Goal: Transaction & Acquisition: Purchase product/service

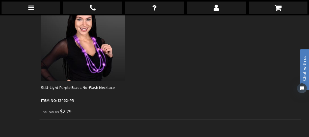
scroll to position [109, 0]
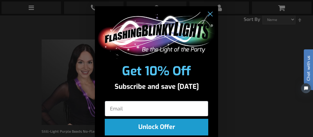
drag, startPoint x: 605, startPoint y: 38, endPoint x: 307, endPoint y: 42, distance: 297.6
click at [208, 14] on icon "Close dialog" at bounding box center [210, 14] width 4 height 4
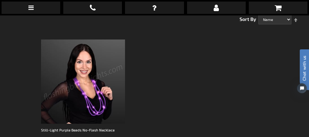
click at [84, 86] on img at bounding box center [83, 81] width 84 height 84
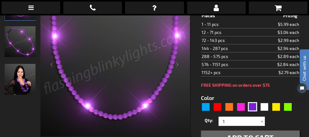
scroll to position [122, 0]
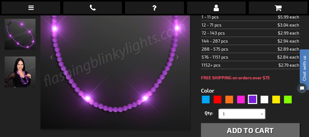
click at [225, 115] on input "1" at bounding box center [242, 113] width 45 height 9
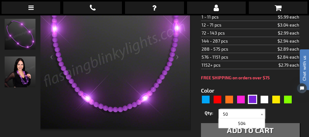
type input "50"
click at [272, 109] on div "Qty 1 2 3 4 5 6 7 8 9 10 11 12 24 36 48 60 72 84 96 108 120 132 144 156 168" at bounding box center [250, 114] width 99 height 12
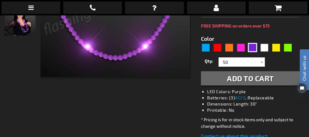
scroll to position [182, 0]
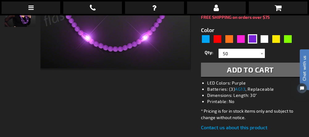
click at [241, 70] on span "Add to Cart" at bounding box center [250, 69] width 47 height 9
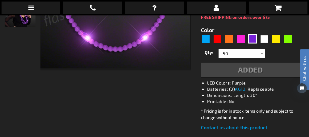
scroll to position [196, 0]
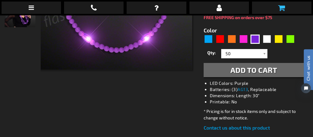
click at [278, 6] on icon at bounding box center [281, 7] width 7 height 7
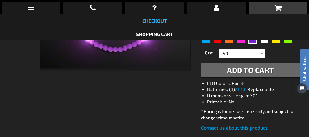
click at [159, 21] on link "Checkout" at bounding box center [154, 21] width 25 height 6
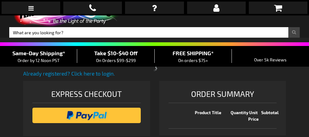
select select "US"
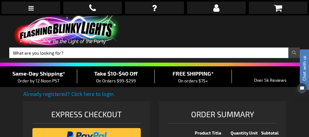
click at [123, 75] on span "Take $10-$40 Off" at bounding box center [115, 73] width 43 height 7
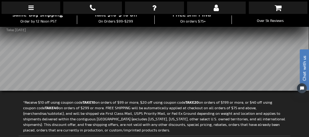
scroll to position [56, 0]
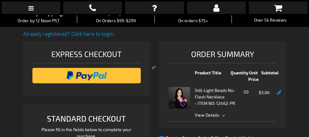
select select "US"
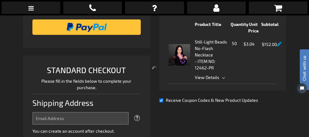
click at [277, 85] on div at bounding box center [154, 68] width 309 height 137
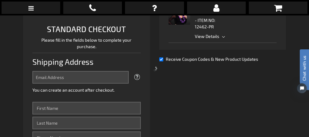
scroll to position [158, 0]
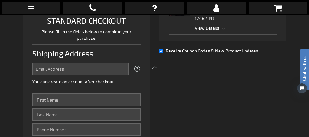
click at [63, 67] on div at bounding box center [154, 68] width 309 height 137
click at [52, 68] on div at bounding box center [154, 68] width 309 height 137
click at [49, 71] on div at bounding box center [154, 68] width 309 height 137
click at [49, 101] on div at bounding box center [154, 68] width 309 height 137
click at [48, 100] on div at bounding box center [154, 68] width 309 height 137
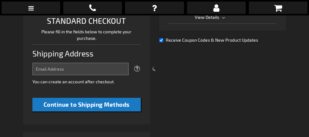
select select "US"
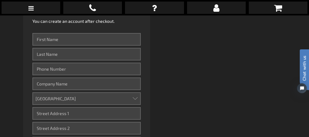
scroll to position [221, 0]
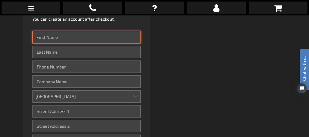
click at [45, 38] on input "First Name" at bounding box center [86, 37] width 108 height 13
type input "[PERSON_NAME]"
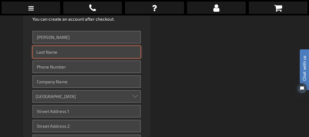
click at [64, 50] on input "Last Name" at bounding box center [86, 52] width 108 height 13
type input "[PERSON_NAME]"
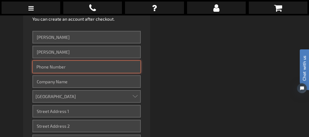
click at [60, 66] on input "Phone Number" at bounding box center [86, 66] width 108 height 13
type input "7049077250"
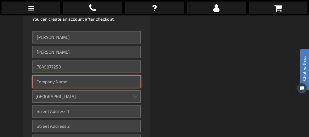
click at [71, 80] on input "Company" at bounding box center [86, 81] width 108 height 13
type input "Epilepsy Reach Foundation"
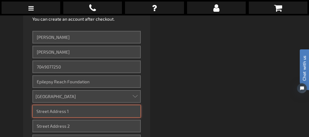
click at [80, 112] on input "Street Address: Line 1" at bounding box center [86, 111] width 108 height 13
type input "[STREET_ADDRESS]"
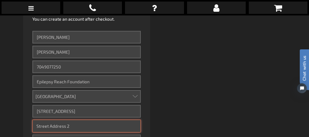
click at [52, 127] on input "Street Address: Line 2" at bounding box center [86, 126] width 108 height 13
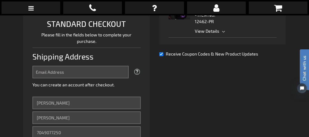
scroll to position [139, 0]
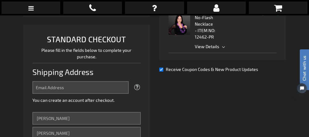
type input "Ste 624"
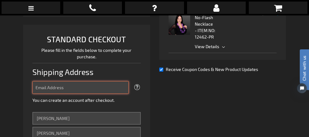
click at [51, 81] on input "Email Address" at bounding box center [80, 87] width 96 height 13
click at [84, 86] on input "kjohnson@epilepsyreac" at bounding box center [80, 87] width 96 height 13
type input "[EMAIL_ADDRESS][DOMAIN_NAME]"
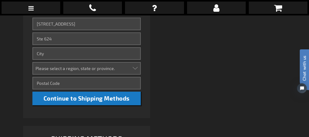
scroll to position [312, 0]
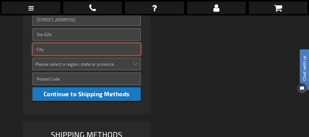
click at [55, 49] on input "City" at bounding box center [86, 49] width 108 height 13
type input "Charlotte"
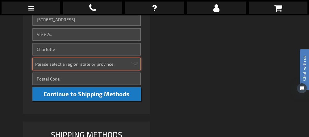
click at [88, 64] on select "Please select a region, state or province. [US_STATE] [US_STATE] [US_STATE] [US…" at bounding box center [86, 64] width 108 height 13
select select "44"
click at [32, 58] on select "Please select a region, state or province. [US_STATE] [US_STATE] [US_STATE] [US…" at bounding box center [86, 64] width 108 height 13
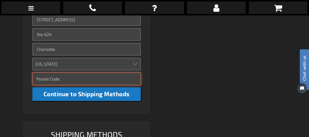
click at [68, 80] on input "Zip/Postal Code" at bounding box center [86, 78] width 108 height 13
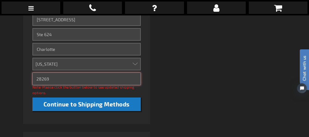
type input "28269"
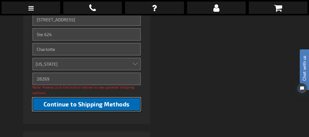
click at [93, 102] on span "Continue to Shipping Methods" at bounding box center [86, 104] width 86 height 7
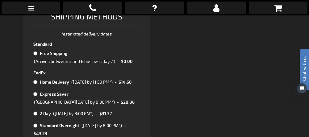
scroll to position [435, 0]
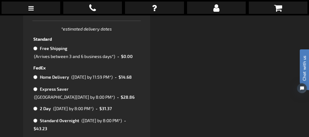
click at [34, 46] on input "radio" at bounding box center [35, 48] width 4 height 5
radio input "true"
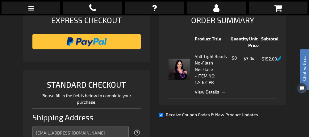
scroll to position [95, 0]
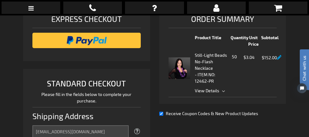
click at [223, 92] on span "View Details" at bounding box center [236, 90] width 82 height 6
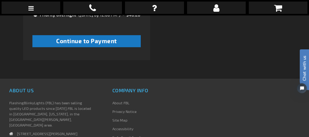
scroll to position [546, 0]
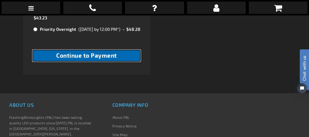
click at [91, 59] on span "Continue to Payment" at bounding box center [86, 55] width 61 height 7
checkbox input "true"
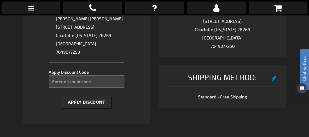
scroll to position [299, 0]
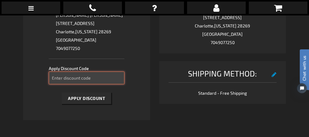
click at [72, 84] on input "Enter discount code" at bounding box center [87, 78] width 76 height 13
type input "Take10"
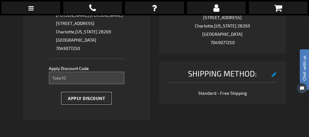
click at [91, 101] on span "Apply Discount" at bounding box center [86, 98] width 37 height 5
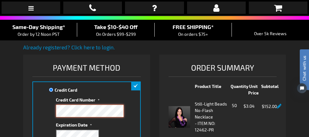
scroll to position [46, 0]
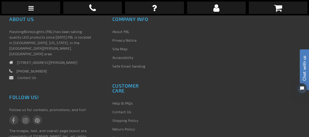
scroll to position [435, 0]
